Goal: Navigation & Orientation: Find specific page/section

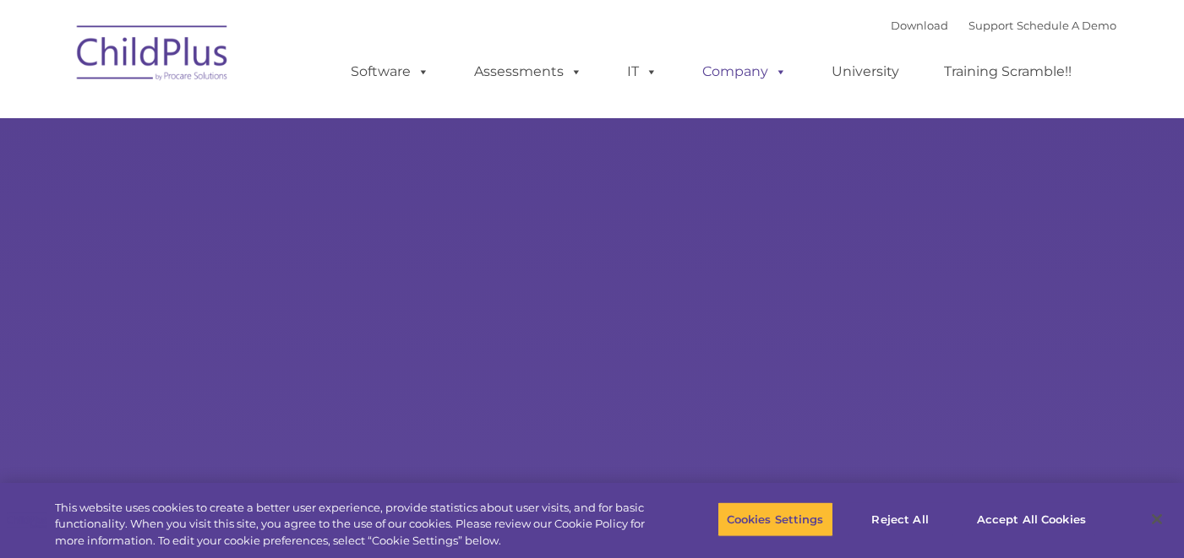
select select "MEDIUM"
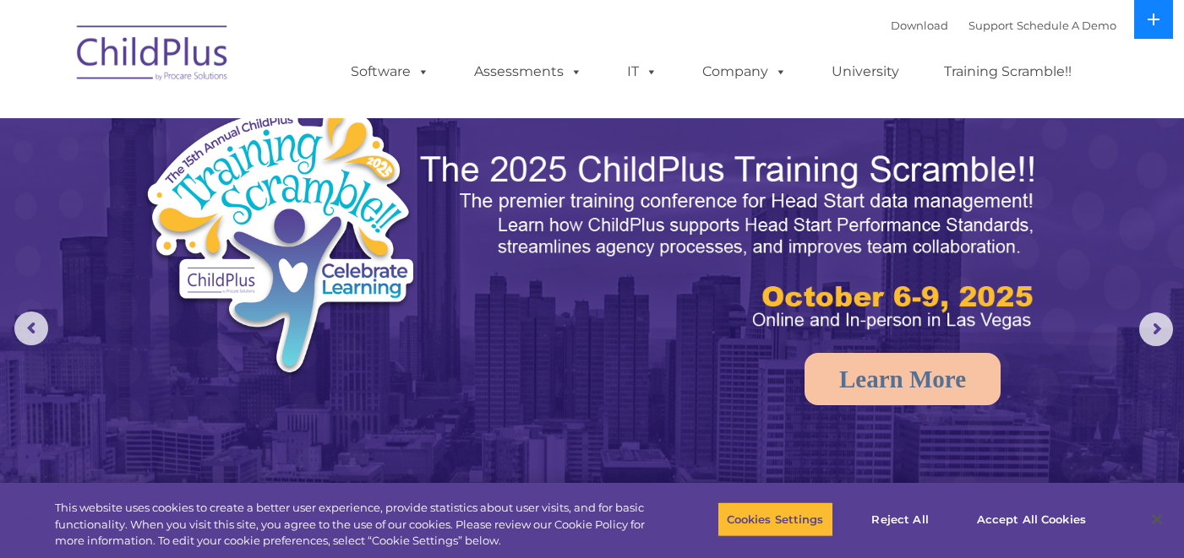
click at [1159, 14] on icon at bounding box center [1153, 20] width 14 height 14
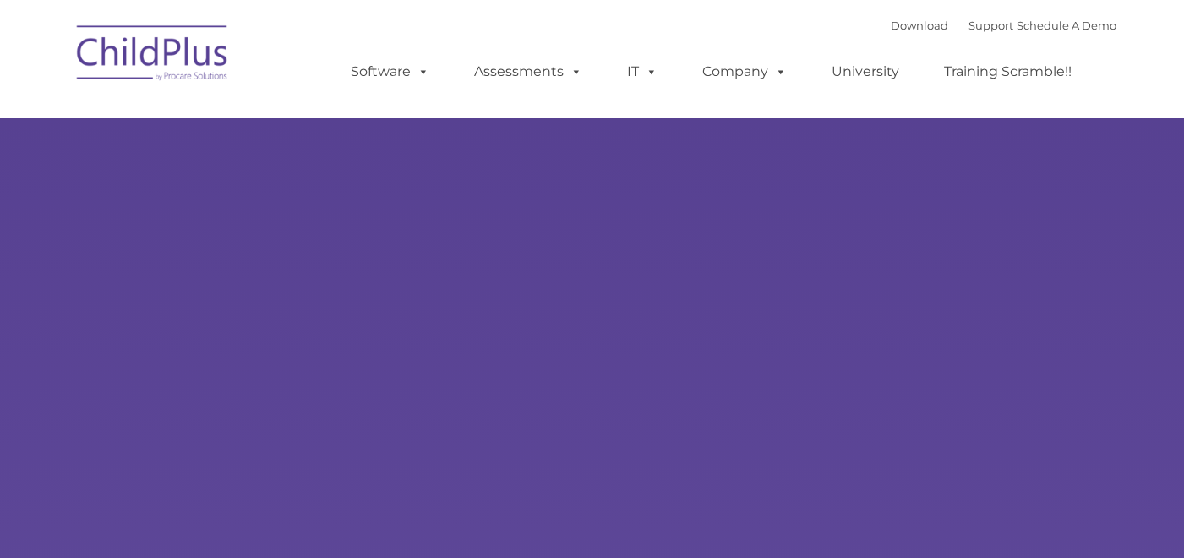
type input ""
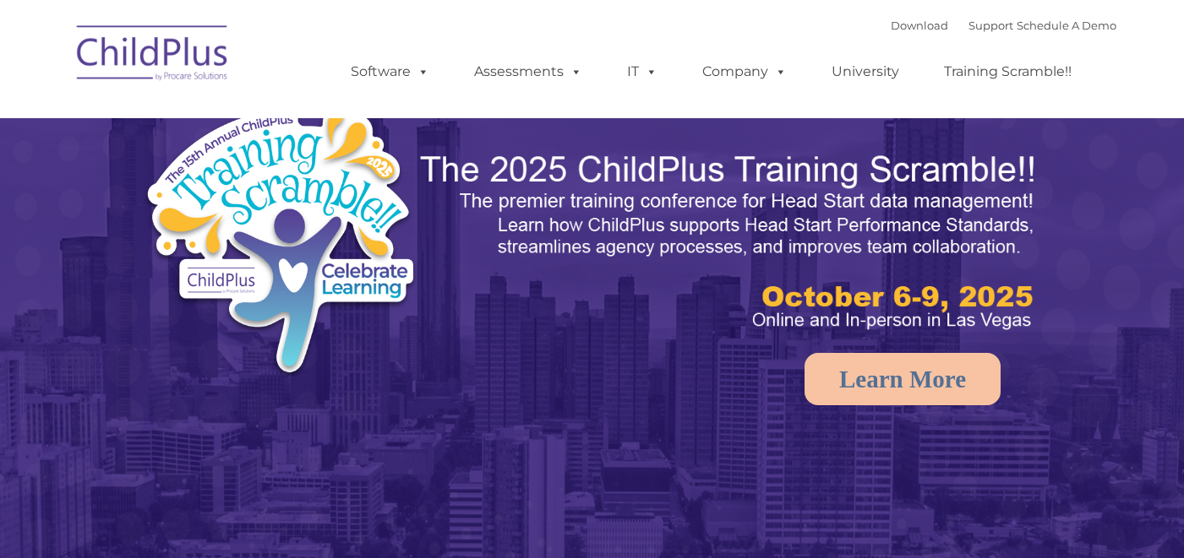
select select "MEDIUM"
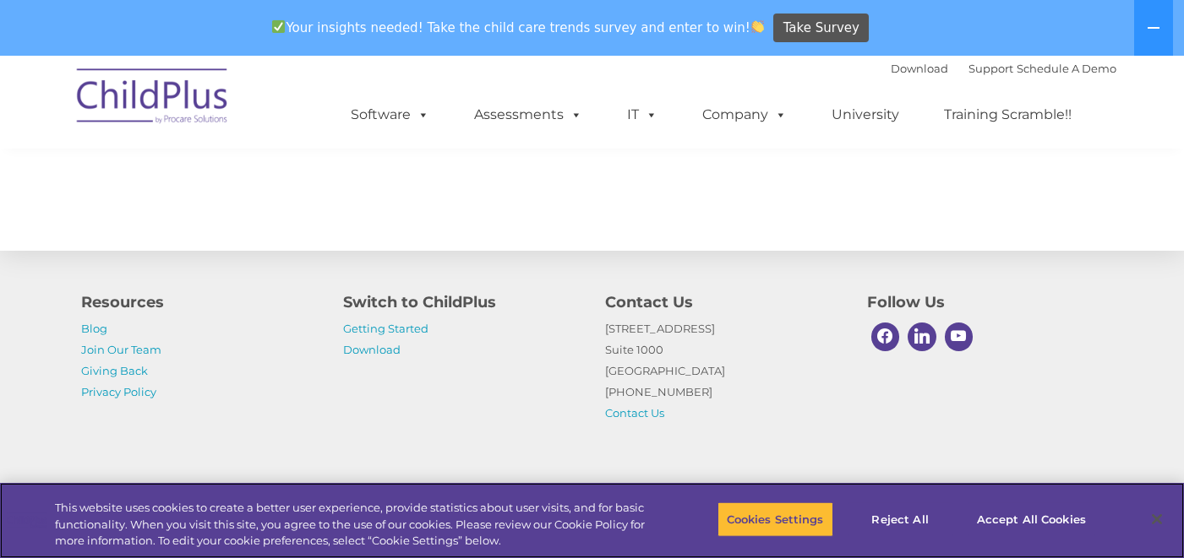
scroll to position [1982, 0]
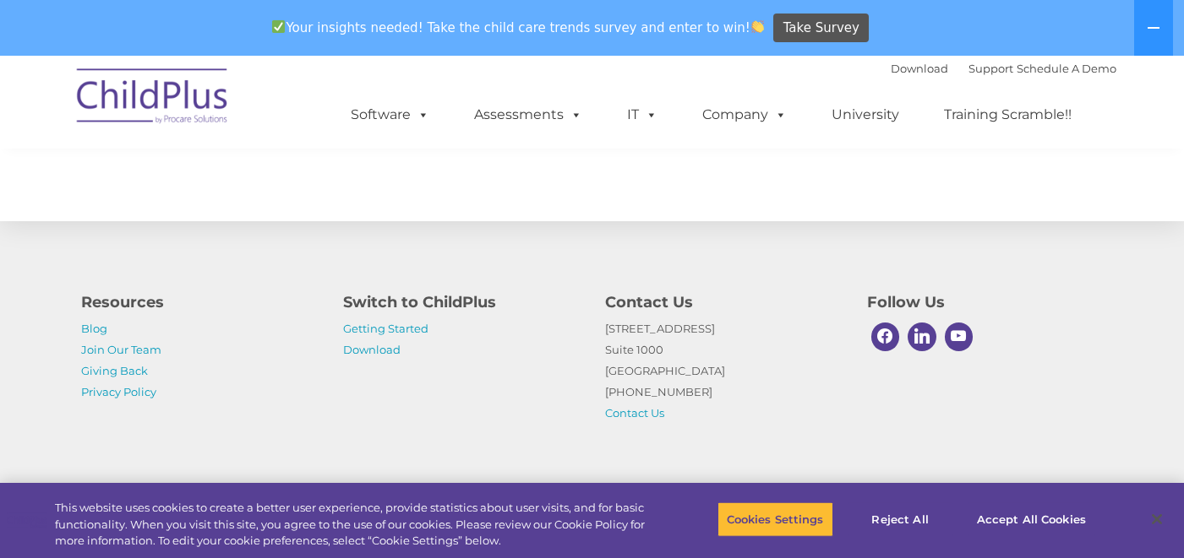
click at [395, 340] on p "Getting Started Download" at bounding box center [461, 339] width 237 height 42
click at [384, 333] on link "Getting Started" at bounding box center [385, 329] width 85 height 14
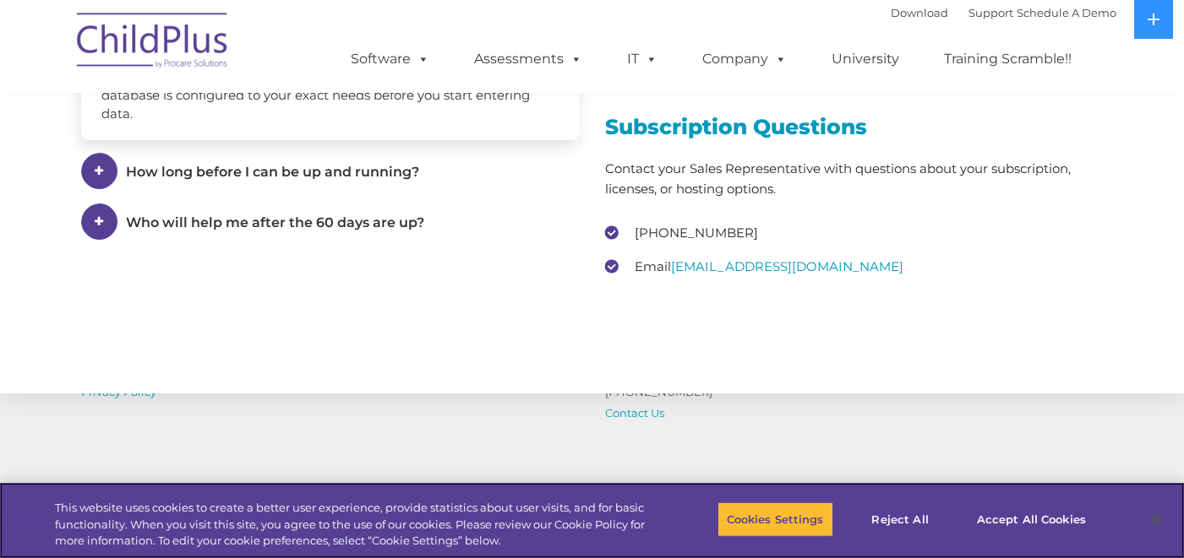
scroll to position [2496, 0]
